Goal: Navigation & Orientation: Go to known website

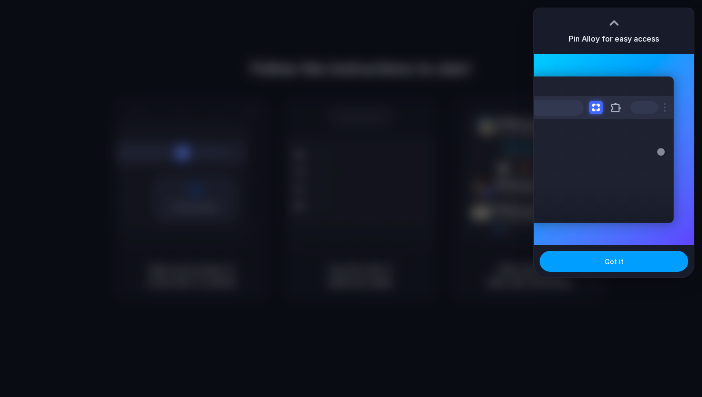
click at [595, 267] on button "Got it" at bounding box center [614, 261] width 148 height 21
